Goal: Find specific page/section: Find specific page/section

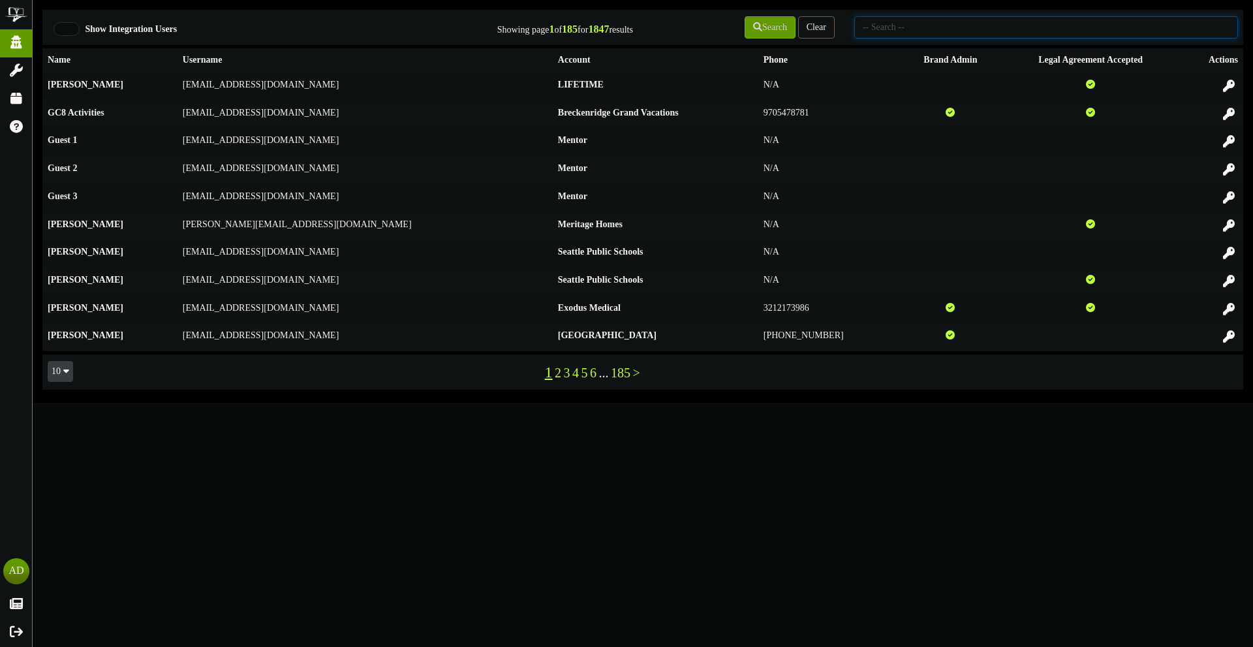
click at [895, 32] on input "text" at bounding box center [1046, 27] width 384 height 22
type input "M"
type input "ARO"
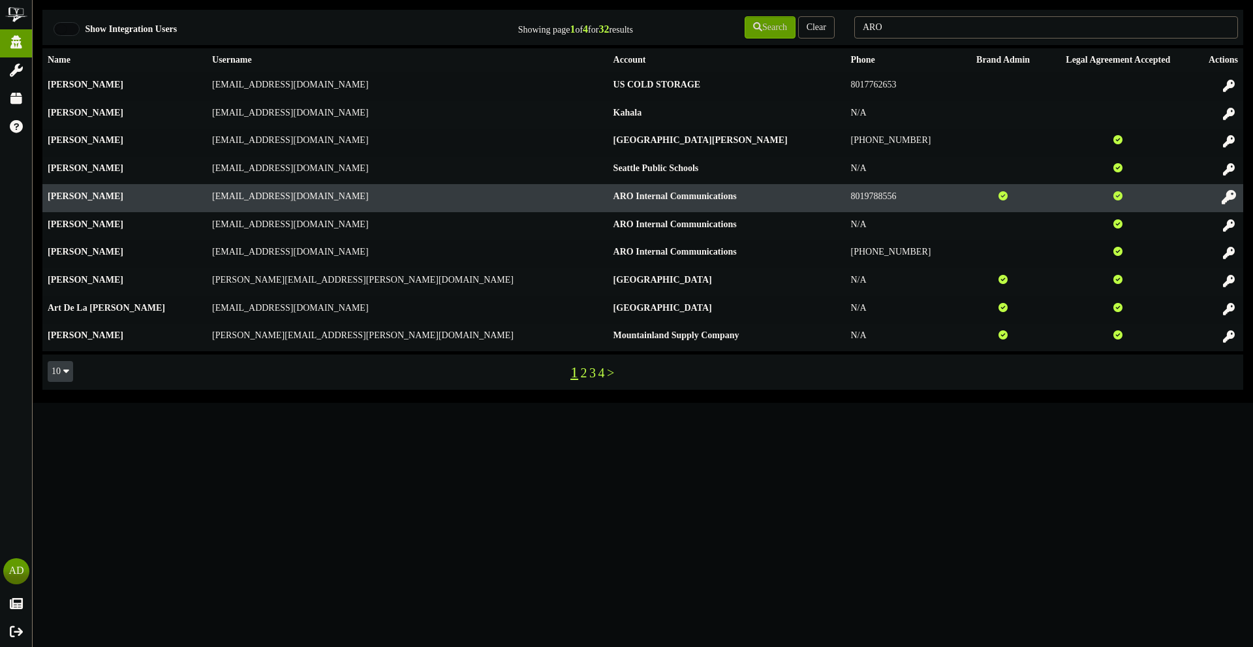
click at [1223, 200] on icon at bounding box center [1228, 197] width 14 height 14
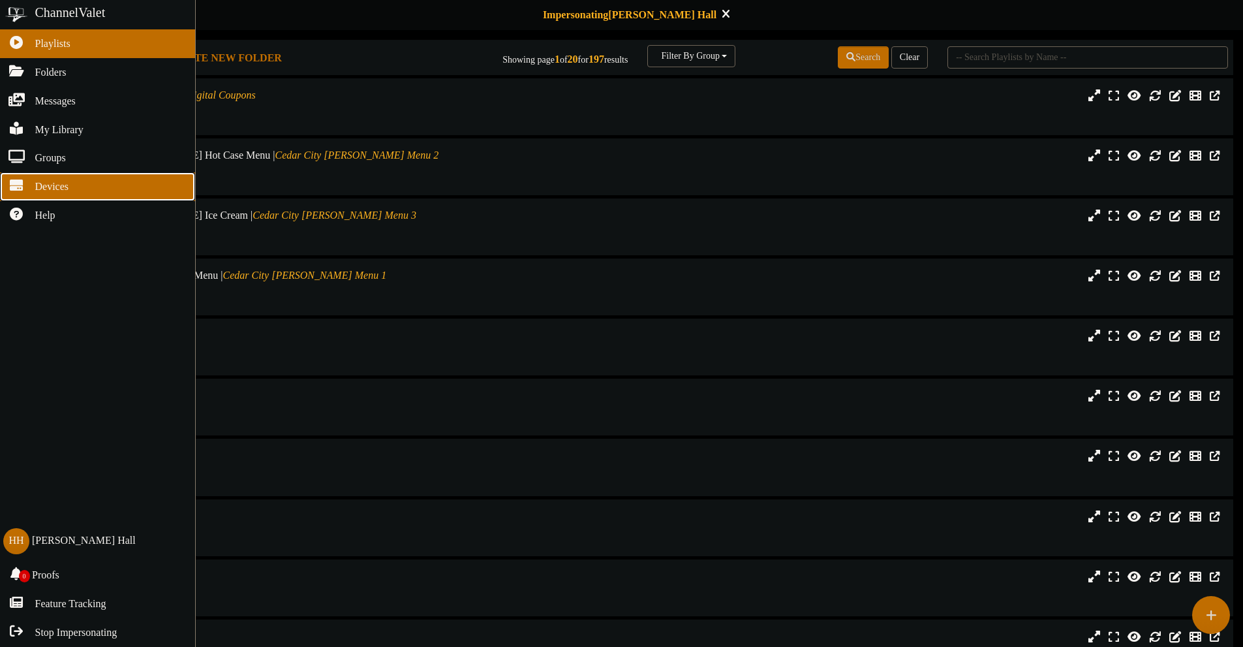
click at [25, 190] on link "Devices" at bounding box center [97, 186] width 195 height 29
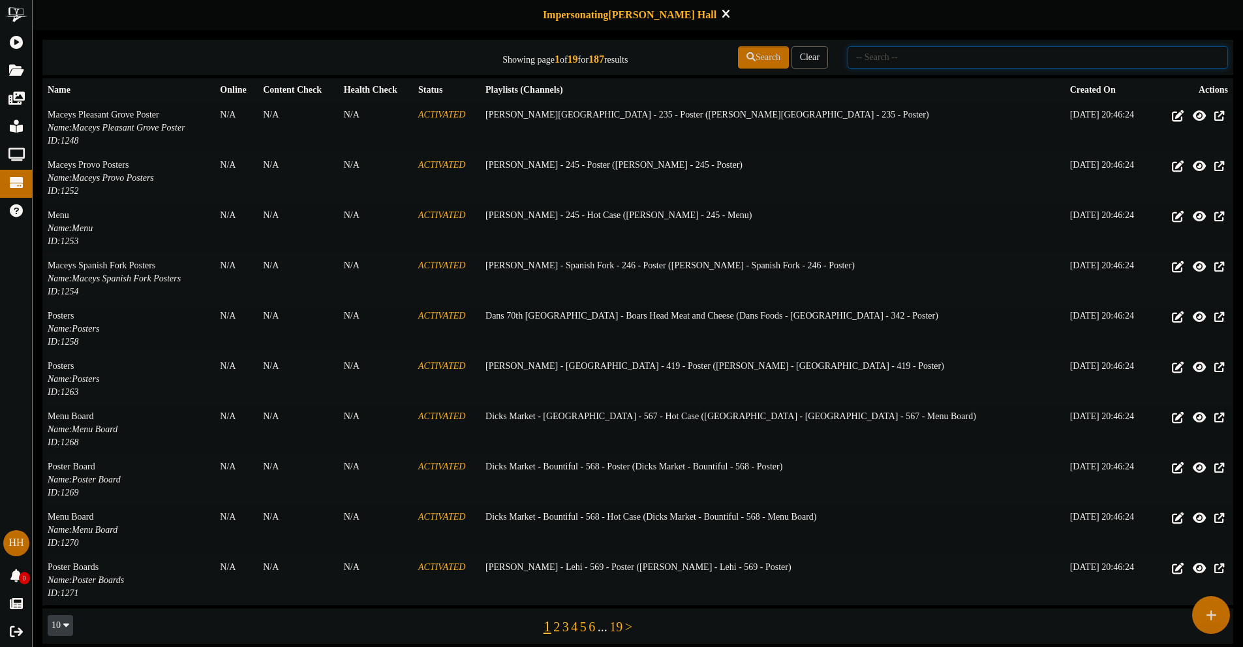
click at [923, 65] on input "text" at bounding box center [1038, 57] width 380 height 22
type input "toole"
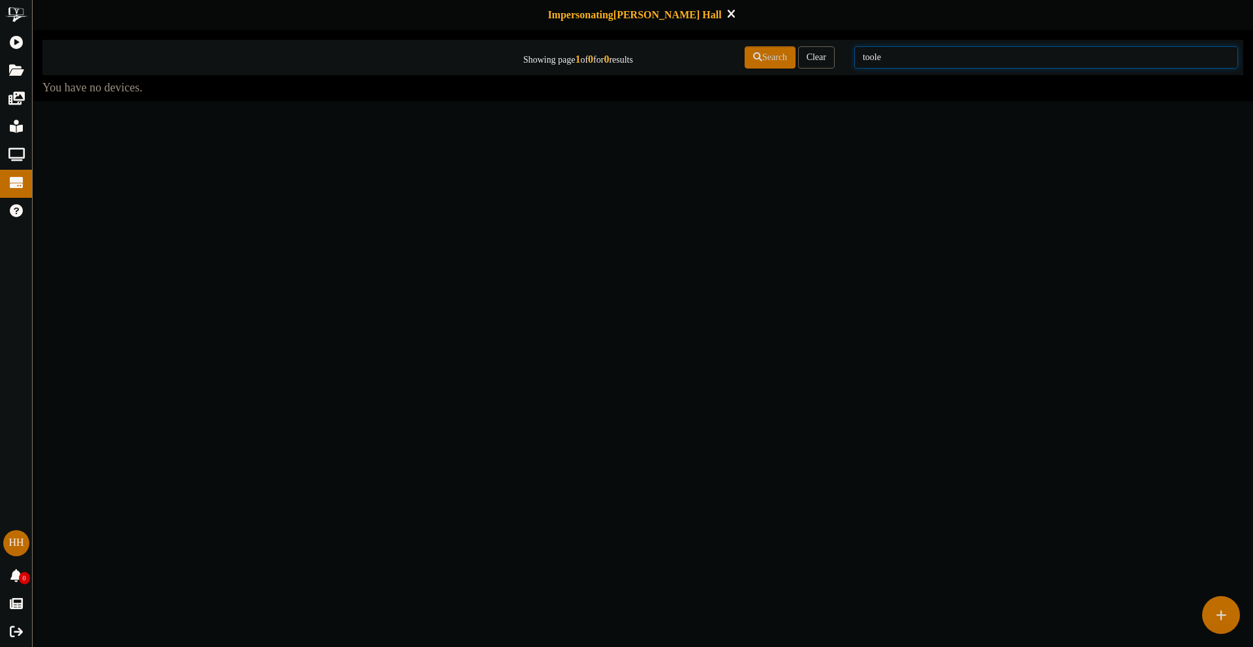
click at [921, 67] on input "toole" at bounding box center [1046, 57] width 384 height 22
